Goal: Check status: Check status

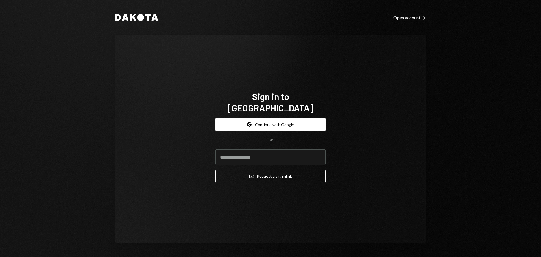
type input "**********"
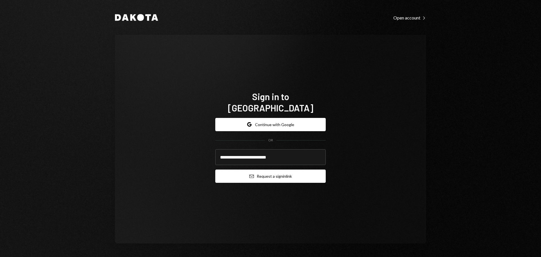
click at [274, 173] on button "Email Request a sign in link" at bounding box center [270, 175] width 110 height 13
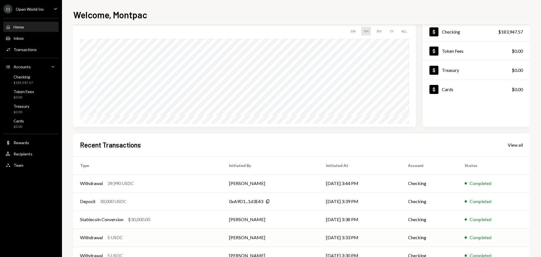
scroll to position [56, 0]
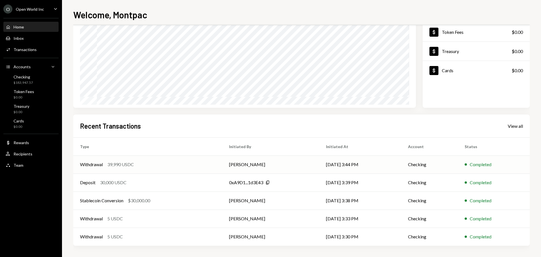
click at [121, 166] on div "39,990 USDC" at bounding box center [120, 164] width 26 height 7
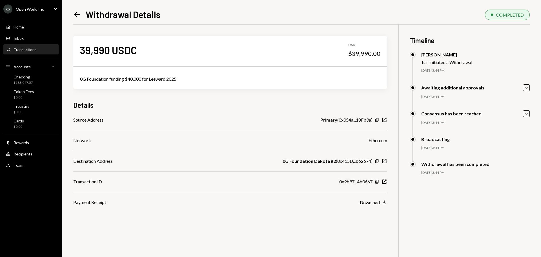
click at [77, 15] on icon at bounding box center [77, 14] width 6 height 5
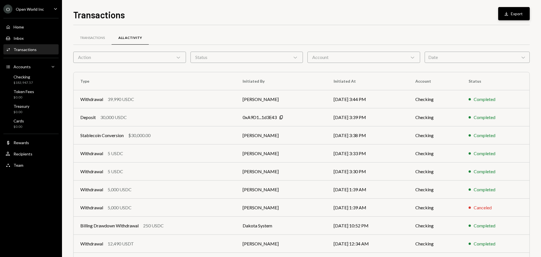
click at [509, 13] on icon "Download" at bounding box center [506, 14] width 6 height 6
click at [28, 27] on div "Home Home" at bounding box center [31, 26] width 51 height 5
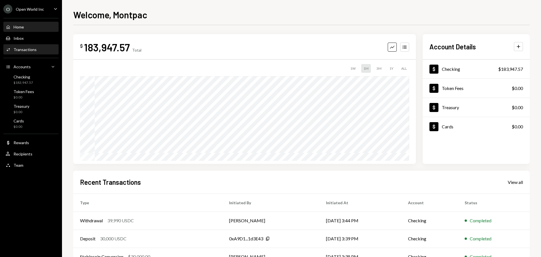
click at [23, 52] on div "Activities Transactions" at bounding box center [31, 50] width 51 height 10
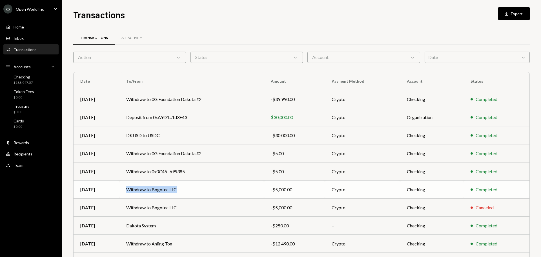
drag, startPoint x: 124, startPoint y: 188, endPoint x: 179, endPoint y: 192, distance: 55.0
click at [179, 192] on td "Withdraw to Bogotec LLC" at bounding box center [191, 189] width 144 height 18
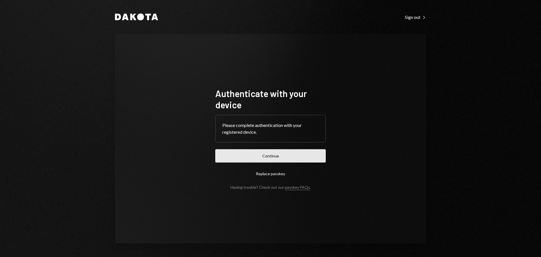
click at [274, 159] on button "Continue" at bounding box center [270, 155] width 110 height 13
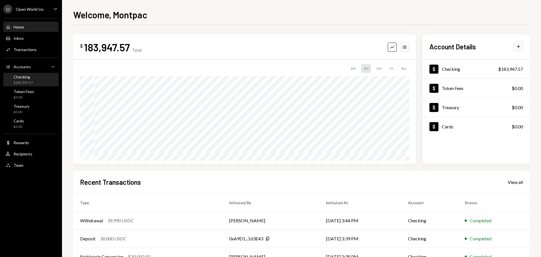
click at [31, 82] on div "$183,947.57" at bounding box center [23, 82] width 19 height 5
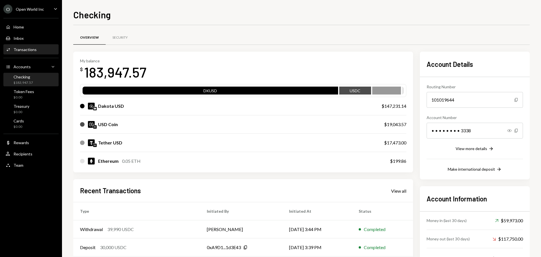
click at [28, 49] on div "Transactions" at bounding box center [25, 49] width 23 height 5
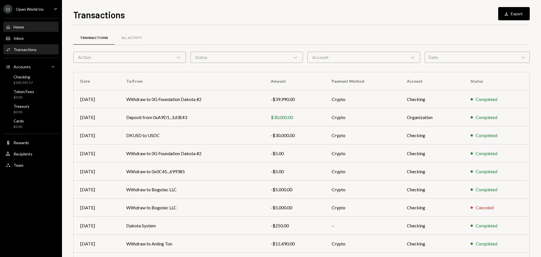
click at [28, 27] on div "Home Home" at bounding box center [31, 26] width 51 height 5
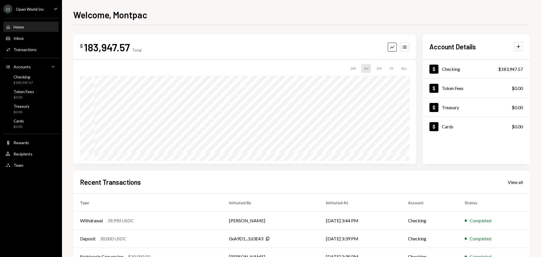
click at [289, 16] on div "Welcome, Montpac" at bounding box center [301, 14] width 456 height 12
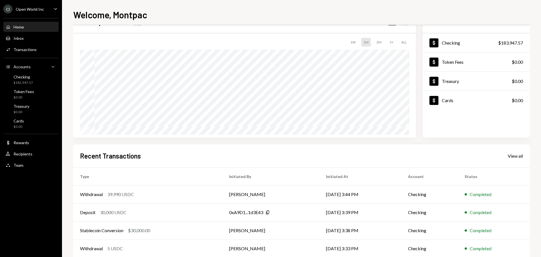
scroll to position [56, 0]
